Goal: Information Seeking & Learning: Learn about a topic

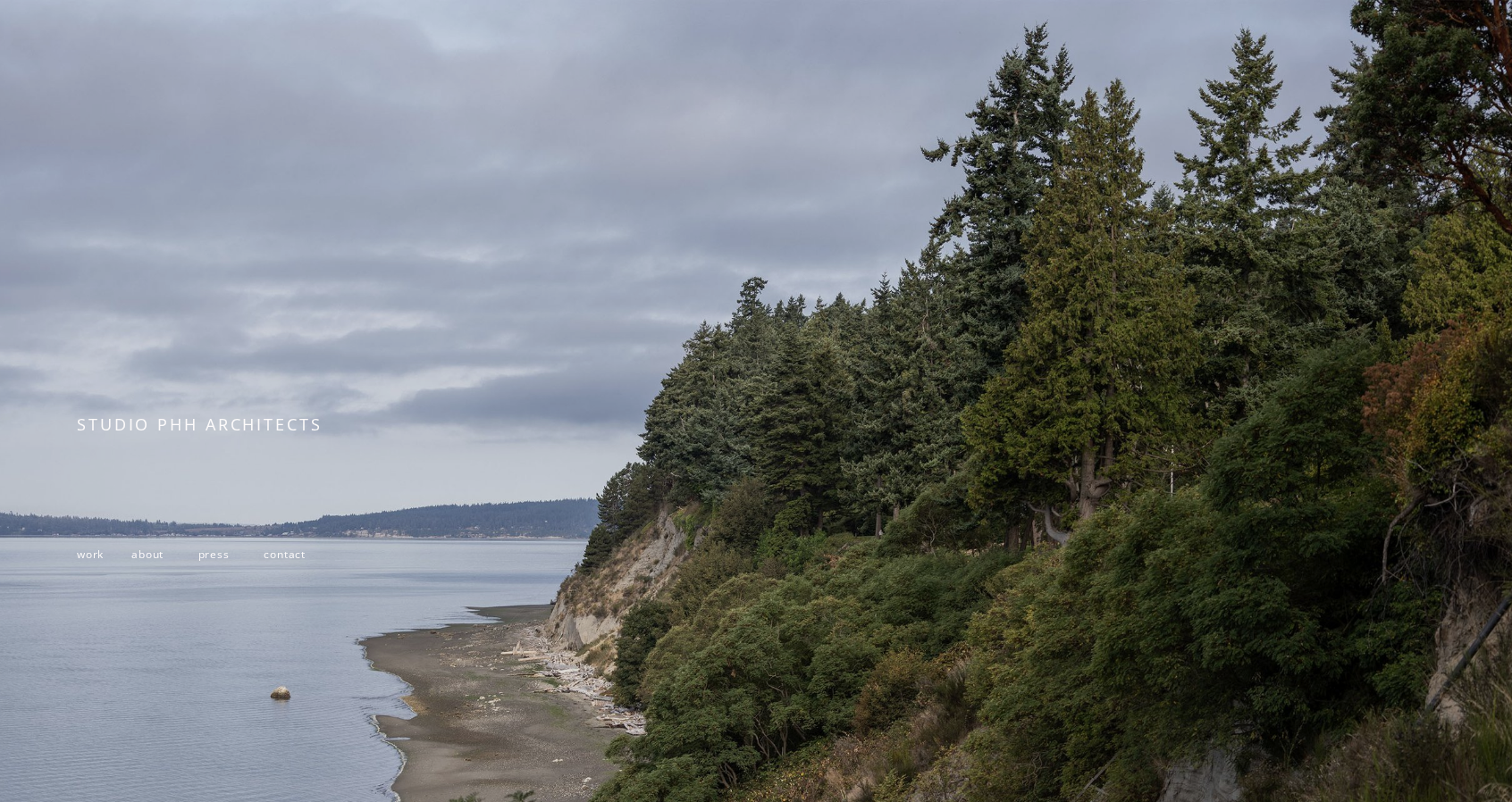
click at [146, 561] on span "about" at bounding box center [147, 554] width 32 height 15
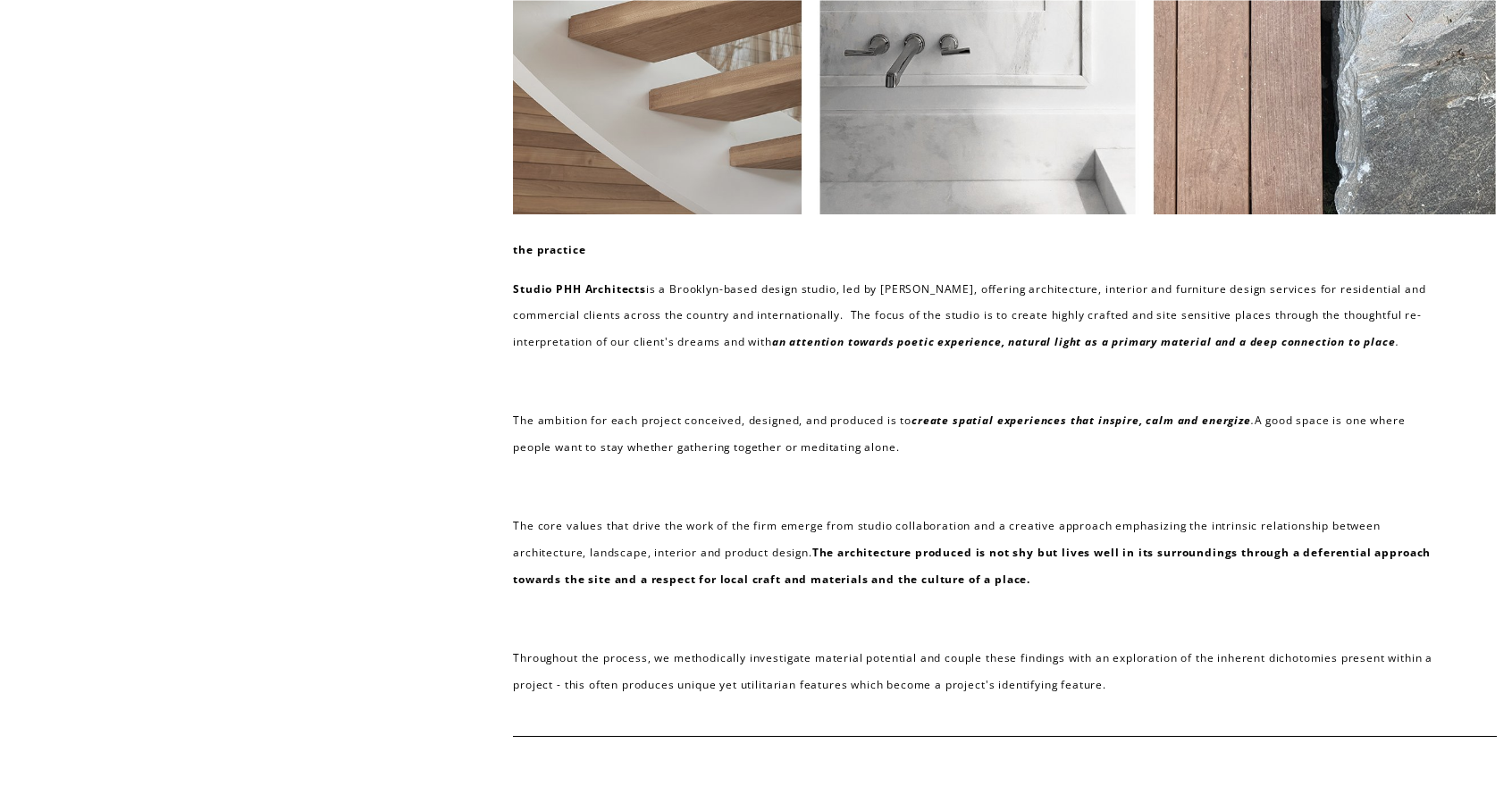
scroll to position [152, 0]
drag, startPoint x: 377, startPoint y: 294, endPoint x: 290, endPoint y: 75, distance: 235.6
click at [290, 75] on div "the practice Studio PHH Architects is a Brooklyn-based design studio, led by Pi…" at bounding box center [756, 440] width 1512 height 1058
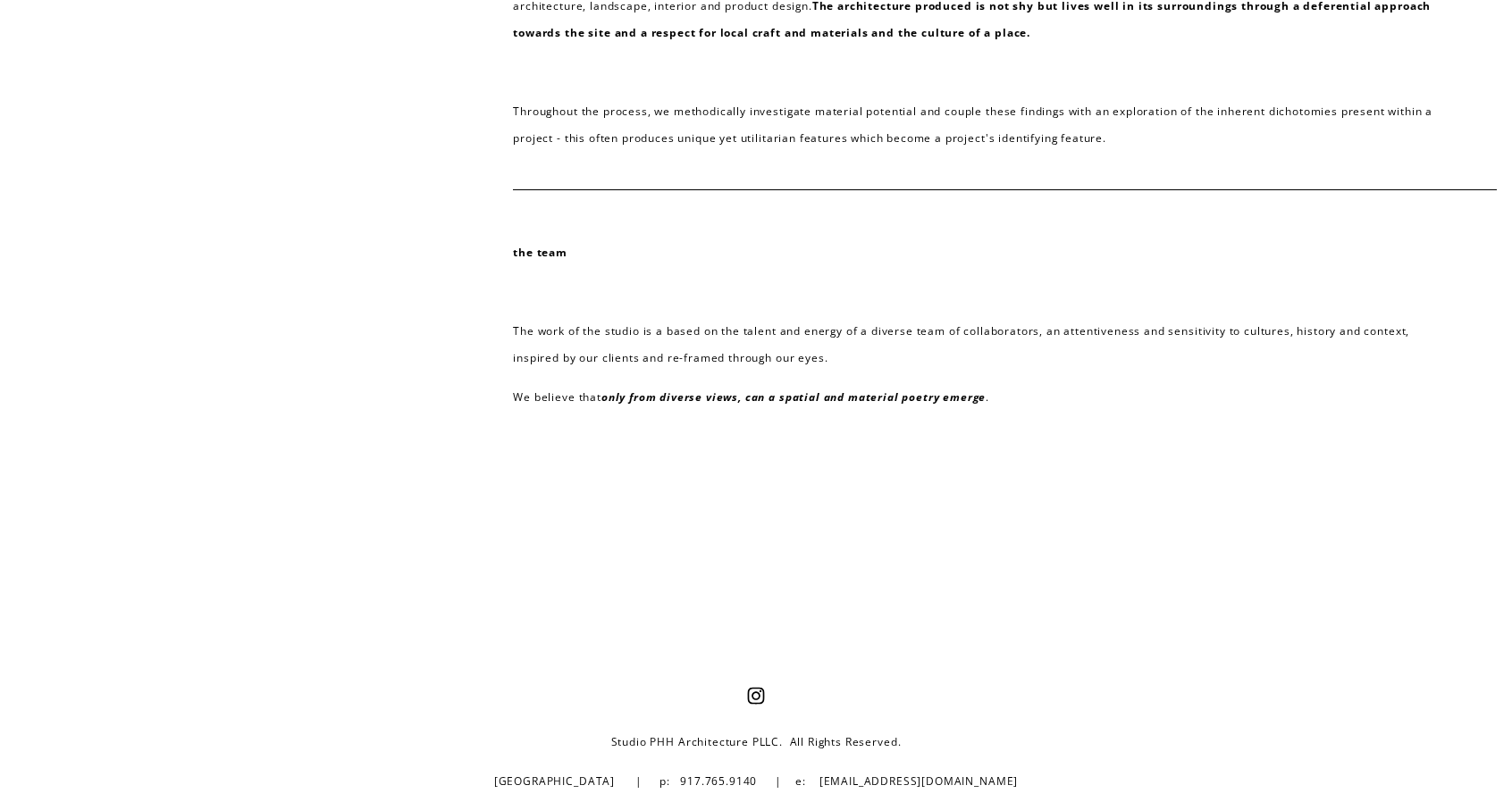
scroll to position [0, 0]
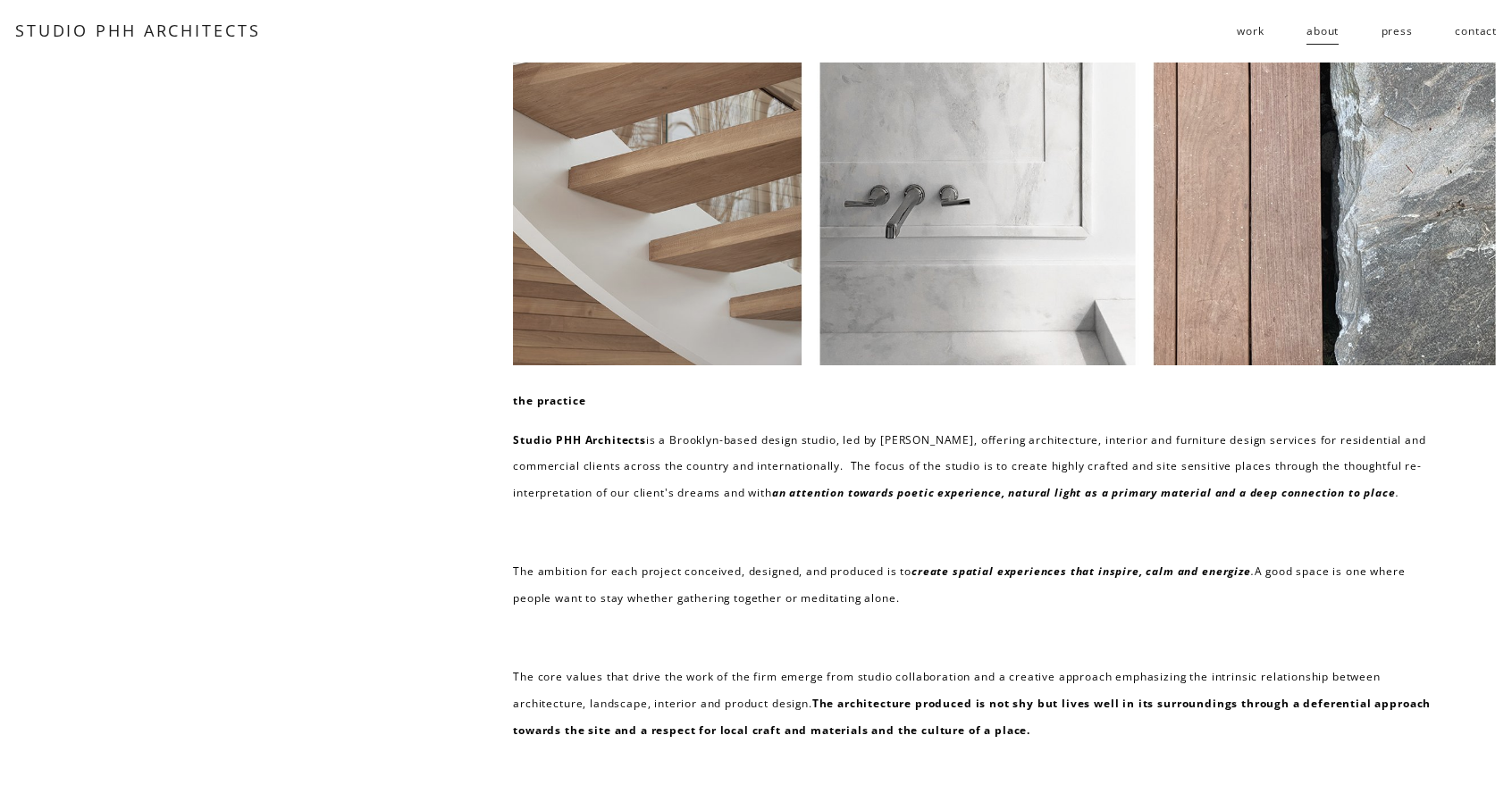
click at [1243, 38] on span "work" at bounding box center [1250, 30] width 27 height 27
click at [1248, 34] on span "work" at bounding box center [1250, 30] width 27 height 27
click at [0, 0] on span "residential" at bounding box center [0, 0] width 0 height 0
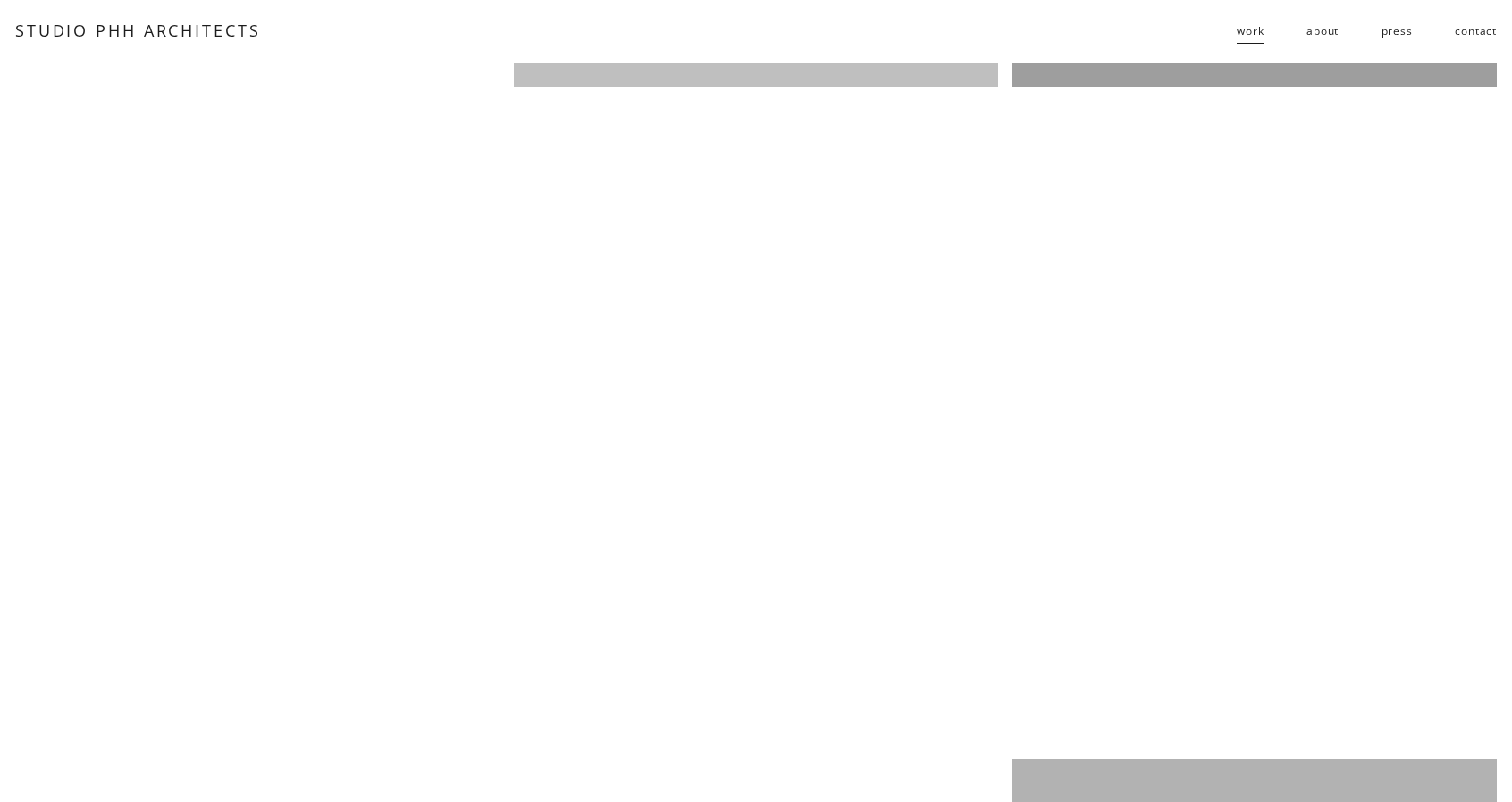
scroll to position [3204, 0]
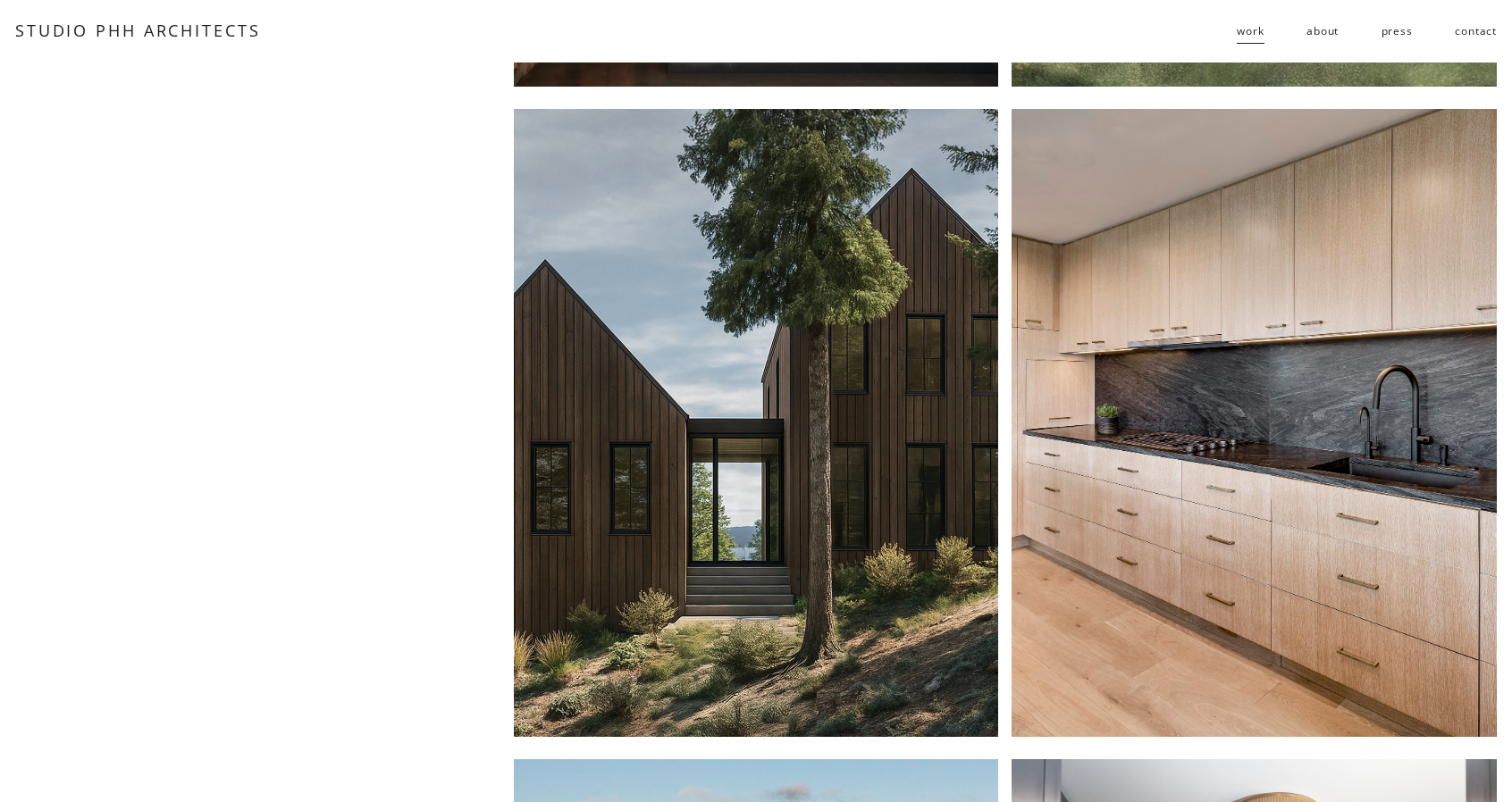
click at [892, 317] on div at bounding box center [756, 423] width 485 height 628
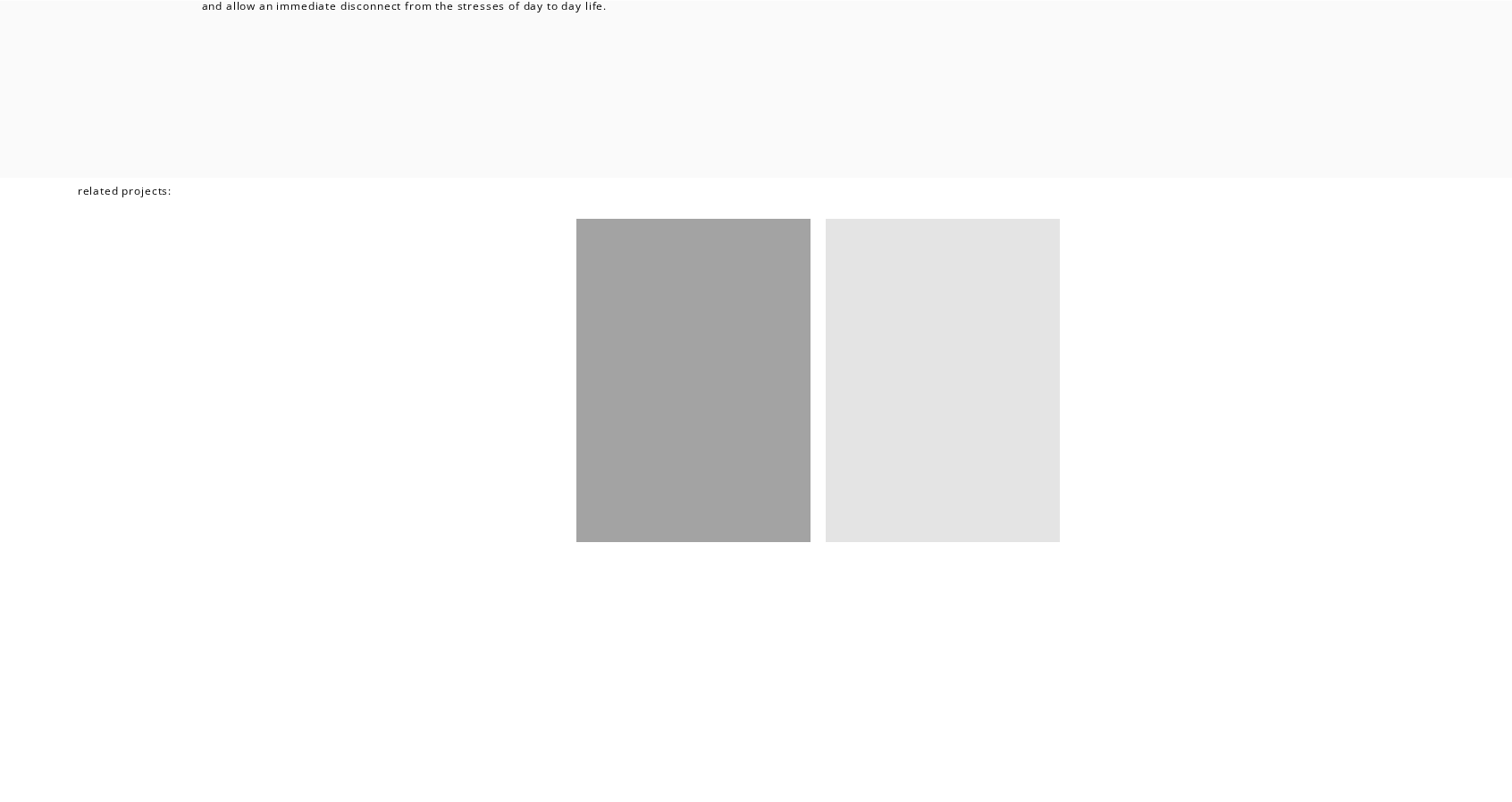
scroll to position [7167, 0]
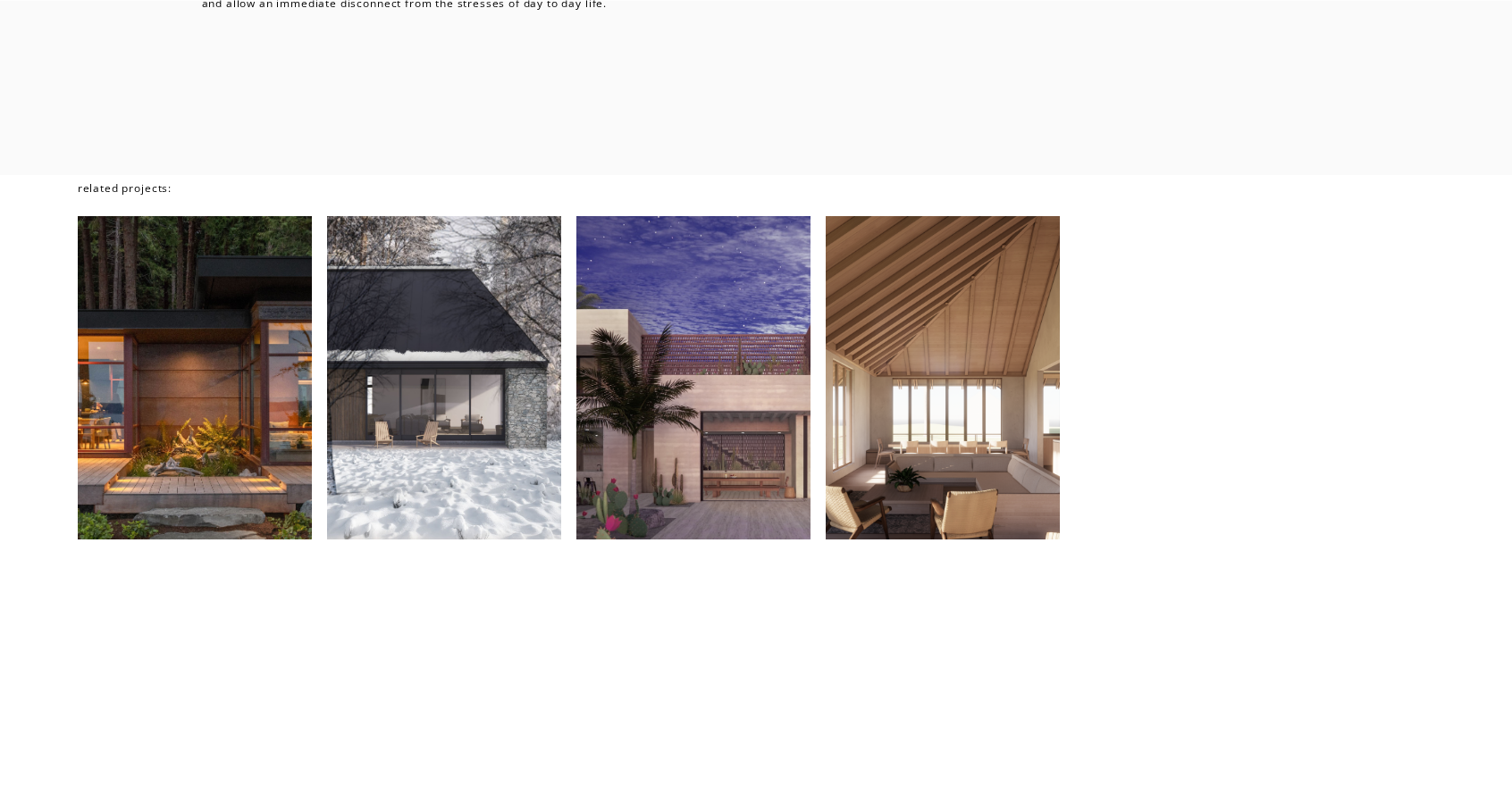
click at [253, 432] on div at bounding box center [194, 377] width 234 height 323
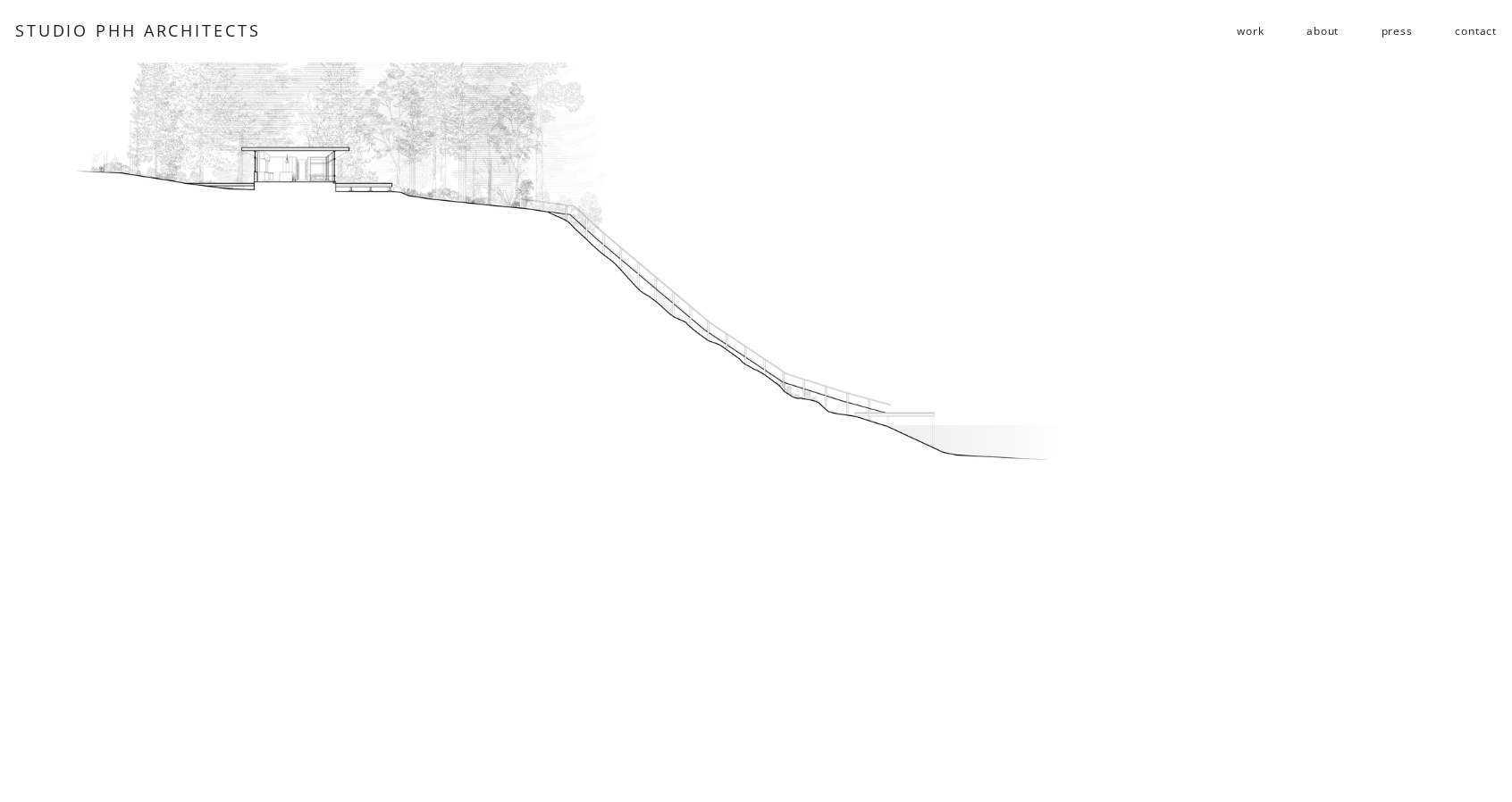
scroll to position [1019, 0]
